Goal: Transaction & Acquisition: Purchase product/service

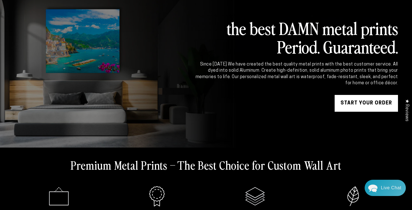
scroll to position [68, 0]
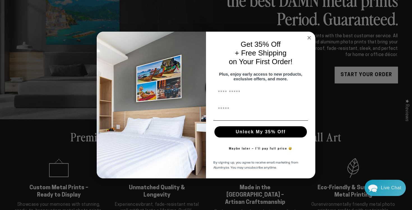
click at [258, 135] on button "Unlock My 35% Off" at bounding box center [261, 131] width 93 height 11
click at [232, 110] on input "First Name" at bounding box center [260, 109] width 95 height 11
type input "**********"
click at [236, 95] on input "First Name" at bounding box center [260, 92] width 95 height 11
click at [223, 96] on input "********" at bounding box center [260, 92] width 95 height 11
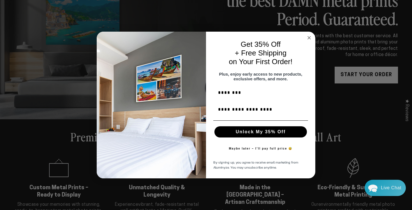
click at [223, 96] on input "********" at bounding box center [260, 92] width 95 height 11
click at [249, 95] on input "*******" at bounding box center [260, 92] width 95 height 11
type input "**********"
click at [255, 134] on button "Unlock My 35% Off" at bounding box center [261, 131] width 93 height 11
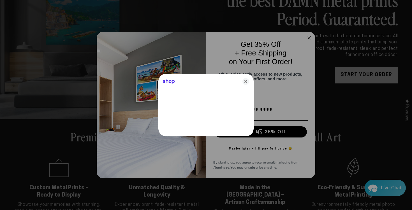
scroll to position [0, 0]
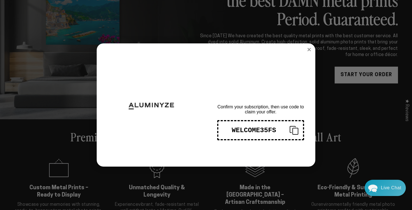
click at [293, 129] on rect "Copy coupon code" at bounding box center [295, 131] width 5 height 6
click at [309, 50] on circle "Close dialog" at bounding box center [309, 50] width 6 height 6
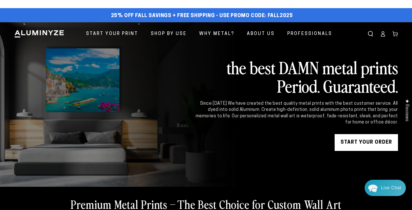
click at [361, 143] on link "START YOUR Order" at bounding box center [366, 142] width 63 height 17
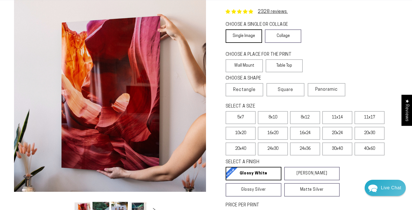
click at [247, 33] on link "Single Image" at bounding box center [244, 35] width 36 height 13
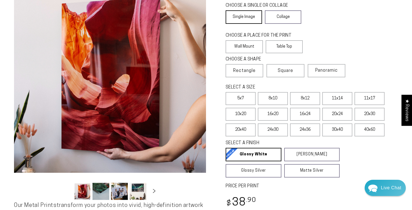
scroll to position [58, 0]
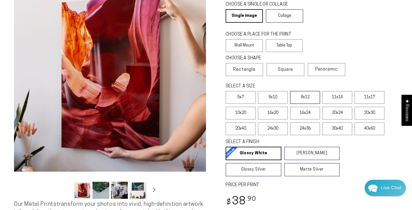
click at [292, 96] on label "8x12" at bounding box center [305, 97] width 30 height 13
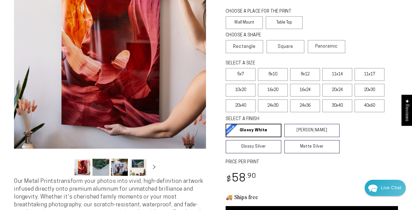
scroll to position [91, 0]
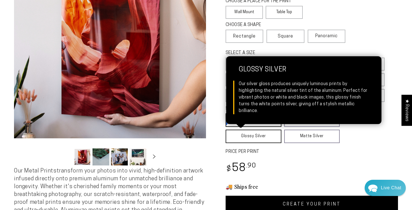
click at [259, 140] on link "Glossy Silver Glossy Silver Our silver gloss produces uniquely luminous prints …" at bounding box center [254, 136] width 56 height 13
click at [271, 143] on link "Glossy Silver Glossy Silver Our silver gloss produces uniquely luminous prints …" at bounding box center [254, 136] width 56 height 13
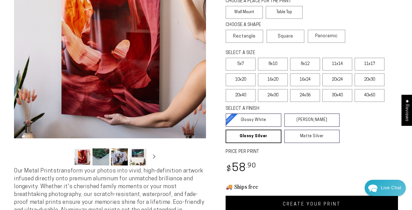
scroll to position [85, 0]
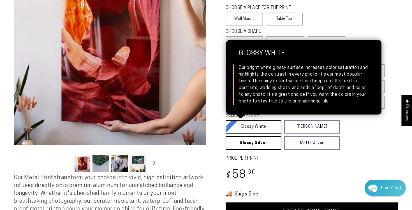
click at [259, 128] on link "Glossy White Glossy White Our bright white glossy surface increases color satur…" at bounding box center [254, 126] width 56 height 13
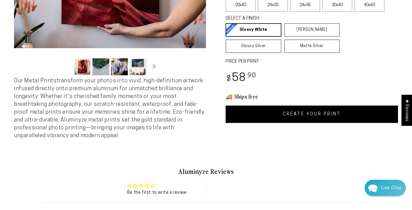
scroll to position [198, 0]
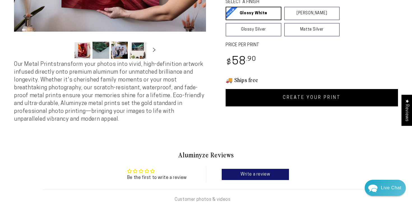
click at [310, 102] on link "CREATE YOUR PRINT" at bounding box center [312, 97] width 172 height 17
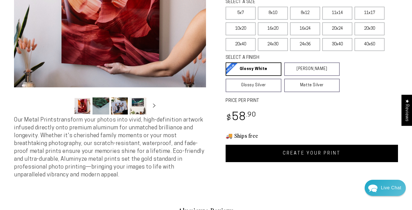
scroll to position [155, 0]
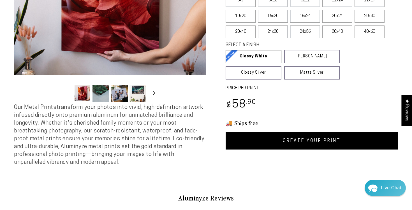
click at [305, 144] on link "CREATE YOUR PRINT" at bounding box center [312, 140] width 172 height 17
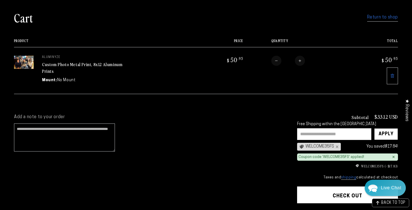
scroll to position [101, 0]
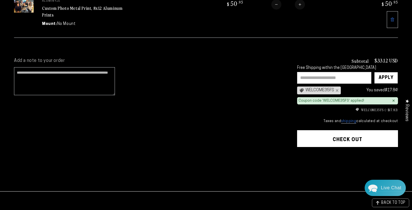
click at [354, 138] on button "Check out" at bounding box center [347, 138] width 101 height 17
